Goal: Check status: Check status

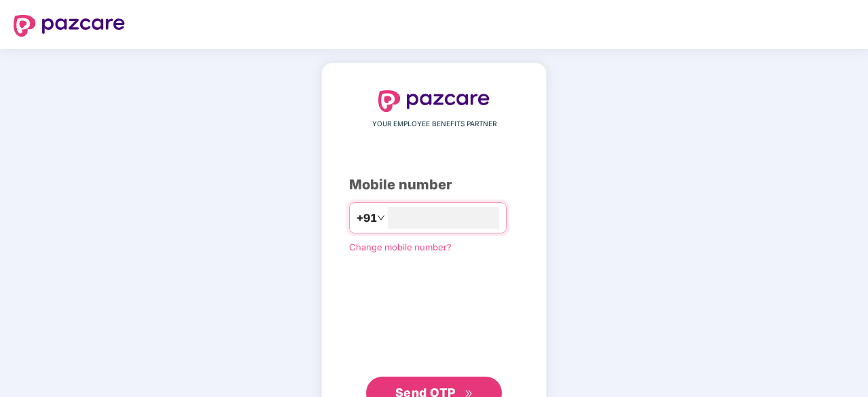
type input "**********"
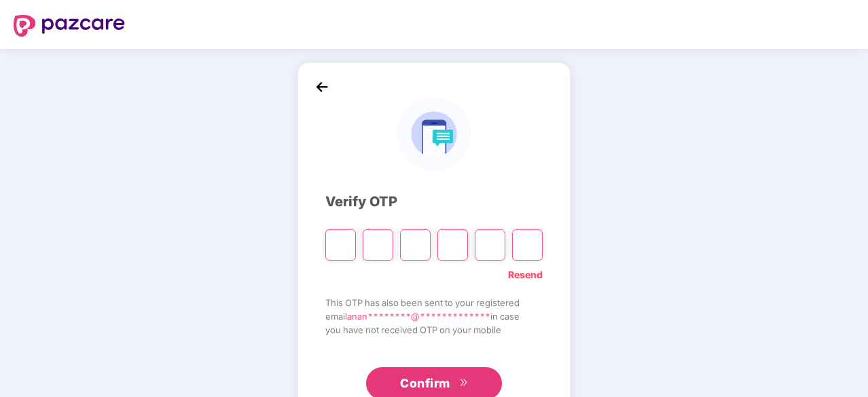
type input "*"
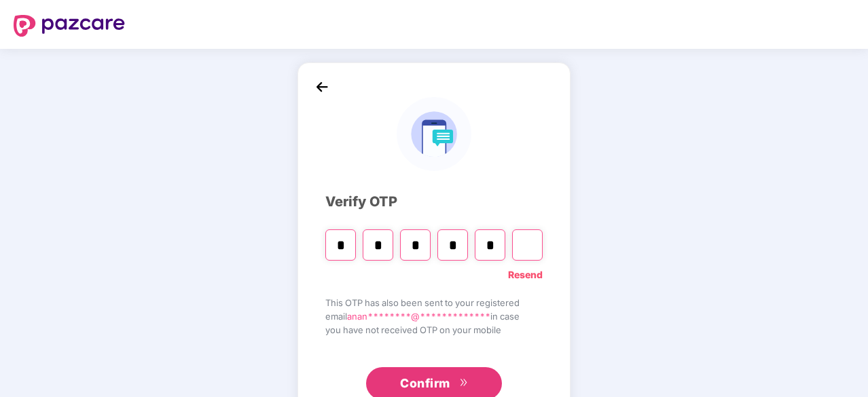
type input "*"
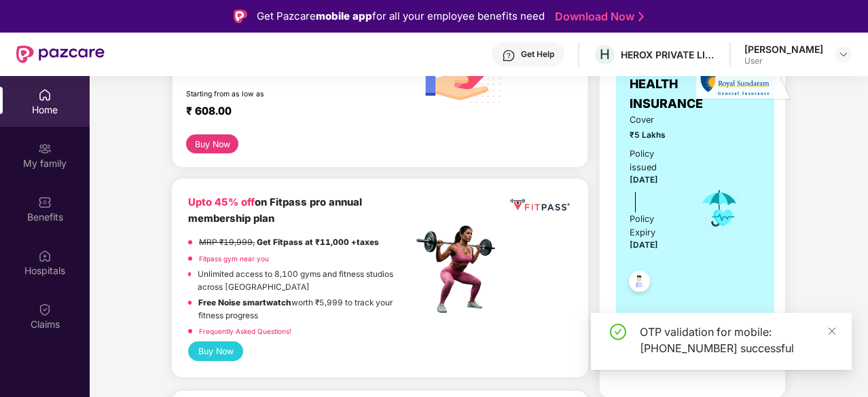
scroll to position [372, 0]
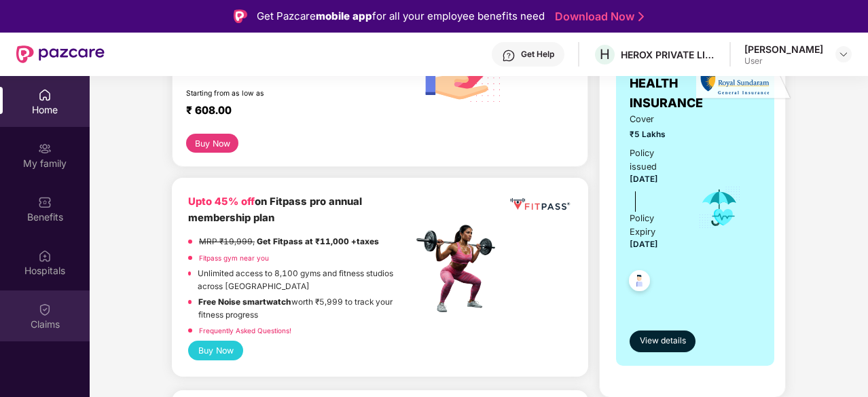
click at [35, 322] on div "Claims" at bounding box center [45, 325] width 90 height 14
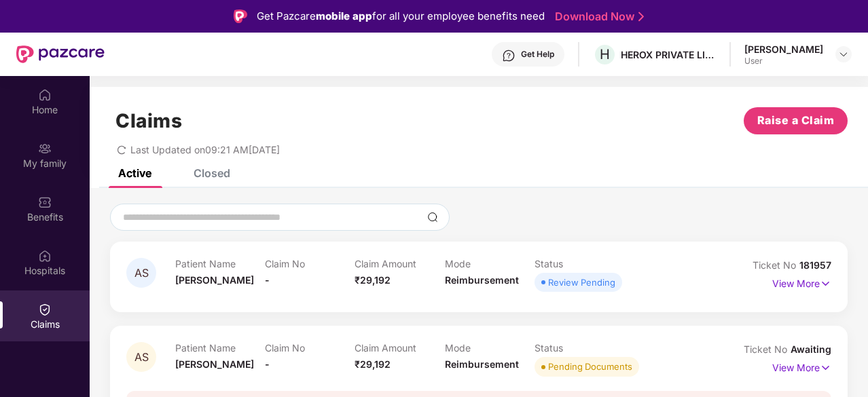
scroll to position [115, 0]
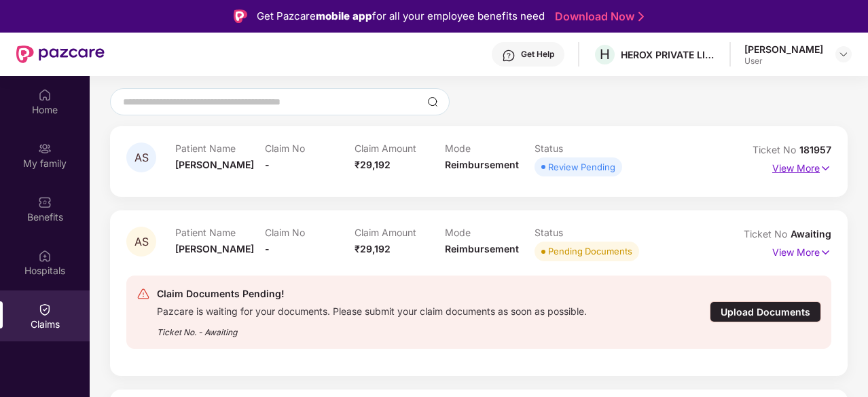
click at [824, 163] on img at bounding box center [825, 168] width 12 height 15
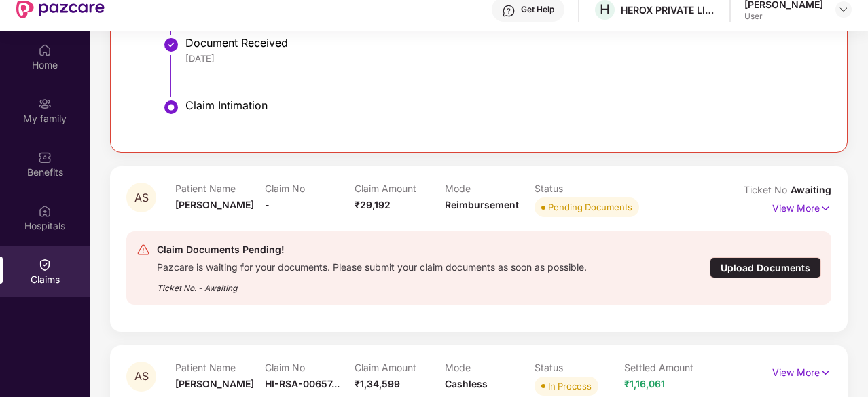
scroll to position [45, 0]
click at [821, 204] on img at bounding box center [825, 207] width 12 height 15
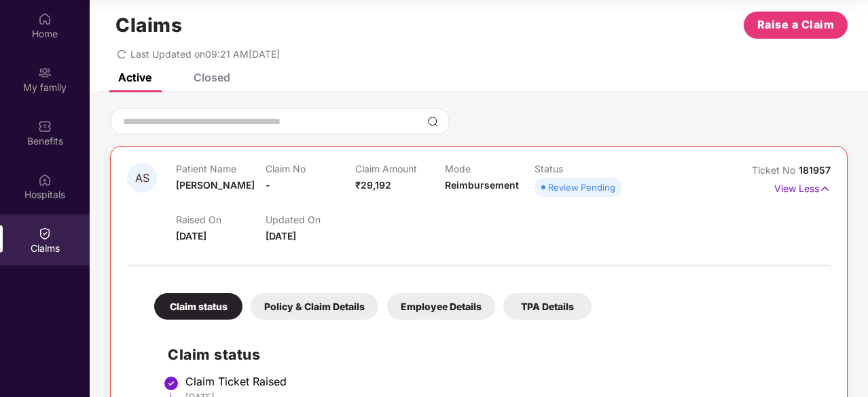
scroll to position [0, 0]
